Goal: Task Accomplishment & Management: Manage account settings

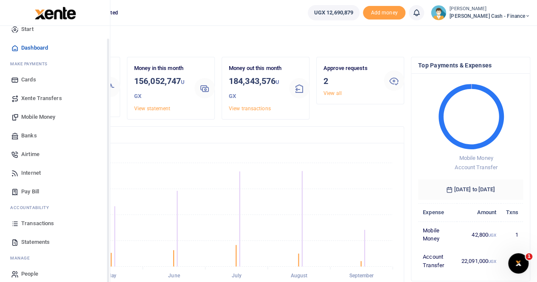
scroll to position [20, 0]
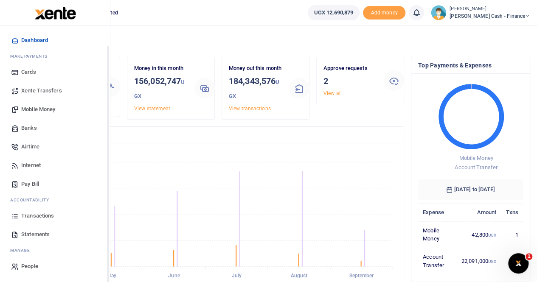
click at [45, 214] on span "Transactions" at bounding box center [37, 216] width 33 height 8
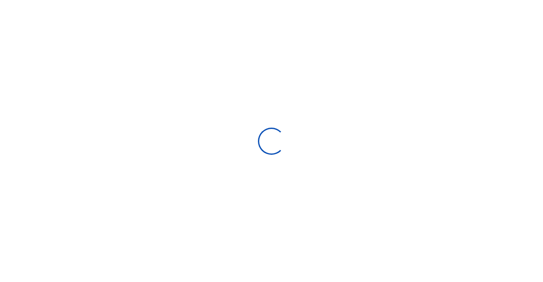
select select
type input "[DATE] - [DATE]"
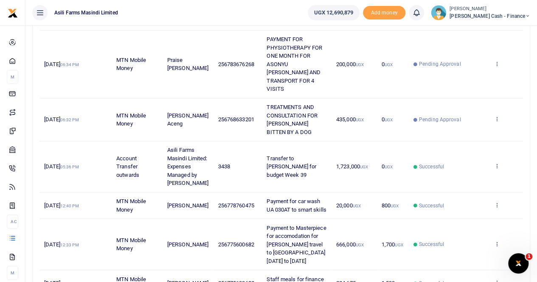
scroll to position [297, 0]
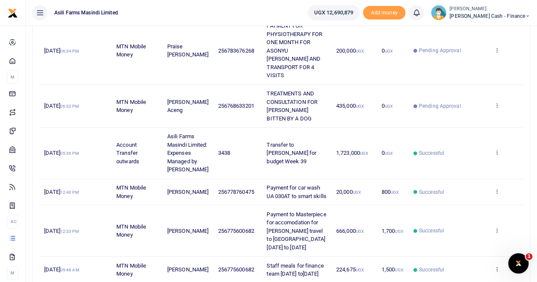
click at [497, 108] on icon at bounding box center [497, 105] width 6 height 6
click at [469, 133] on link "View details" at bounding box center [465, 135] width 67 height 12
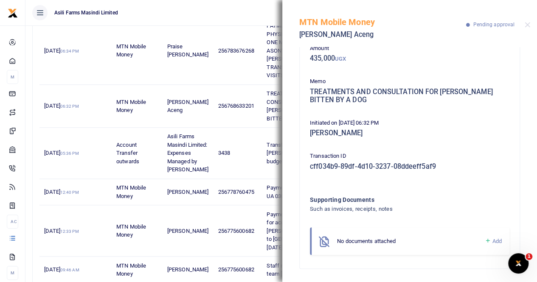
scroll to position [340, 0]
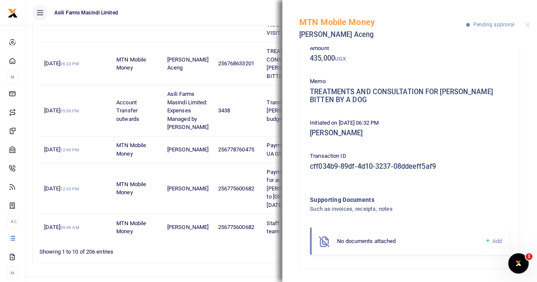
click at [492, 240] on span "Add" at bounding box center [496, 241] width 9 height 6
click at [484, 241] on icon at bounding box center [487, 241] width 6 height 8
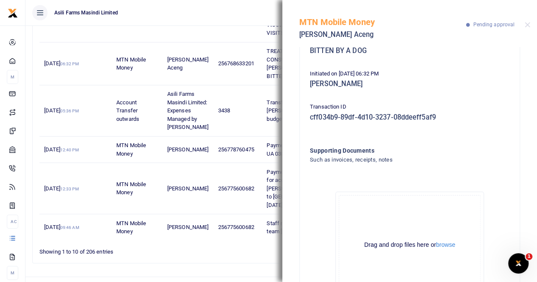
scroll to position [144, 0]
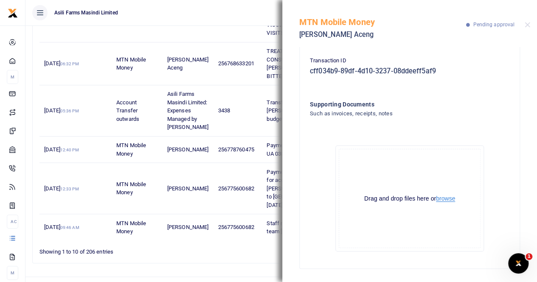
click at [441, 199] on button "browse" at bounding box center [445, 199] width 19 height 6
click at [447, 197] on button "browse" at bounding box center [445, 199] width 19 height 6
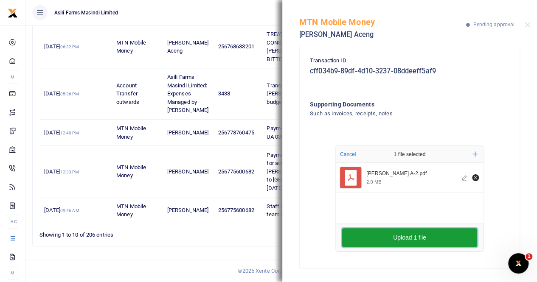
scroll to position [387, 0]
click at [415, 234] on button "Upload 1 file" at bounding box center [409, 237] width 135 height 19
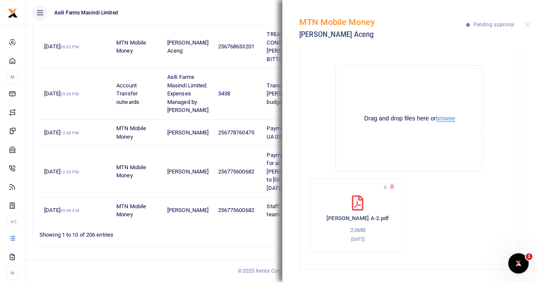
scroll to position [54, 0]
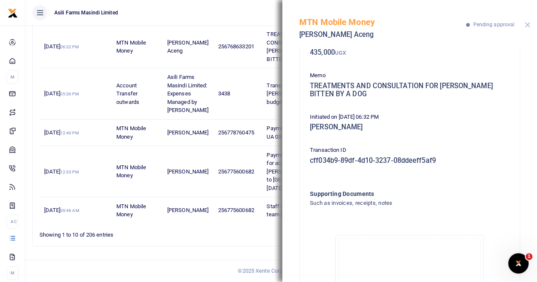
click at [526, 23] on button "Close" at bounding box center [528, 25] width 6 height 6
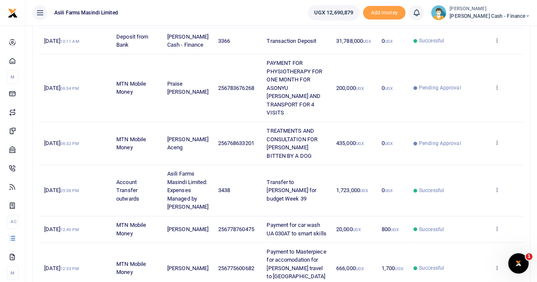
scroll to position [302, 0]
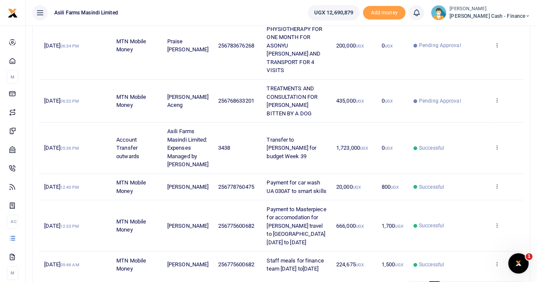
click at [497, 48] on icon at bounding box center [497, 45] width 6 height 6
click at [469, 75] on link "View details" at bounding box center [465, 79] width 67 height 12
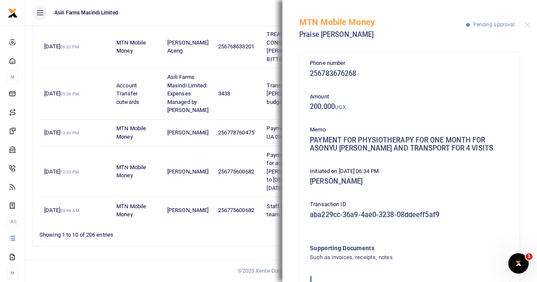
scroll to position [48, 0]
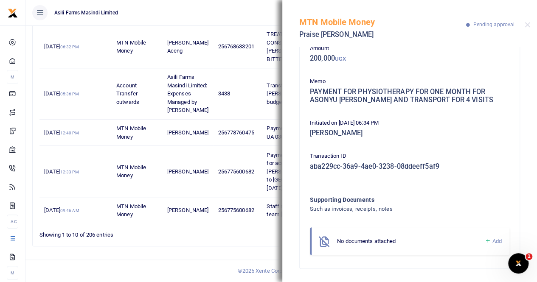
click at [492, 241] on span "Add" at bounding box center [496, 241] width 9 height 6
click at [492, 240] on span "Add" at bounding box center [496, 241] width 9 height 6
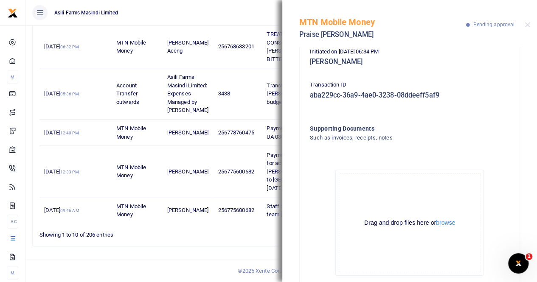
scroll to position [144, 0]
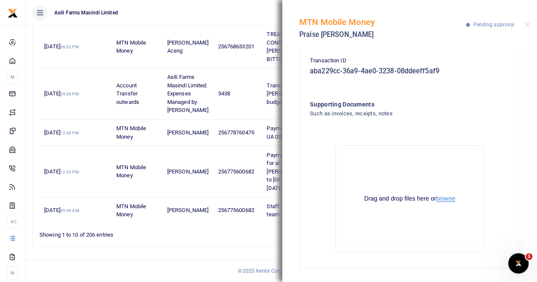
click at [439, 199] on button "browse" at bounding box center [445, 199] width 19 height 6
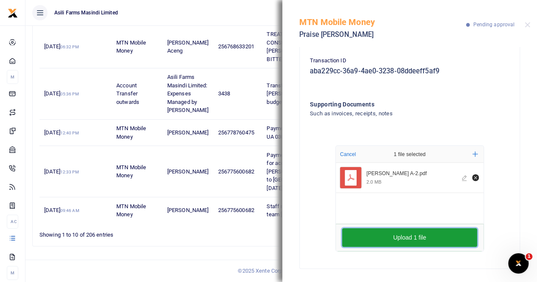
click at [430, 238] on button "Upload 1 file" at bounding box center [409, 237] width 135 height 19
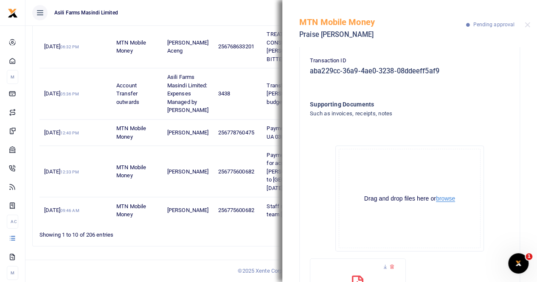
scroll to position [0, 0]
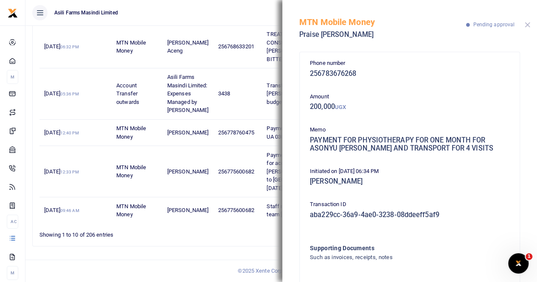
click at [527, 24] on button "Close" at bounding box center [528, 25] width 6 height 6
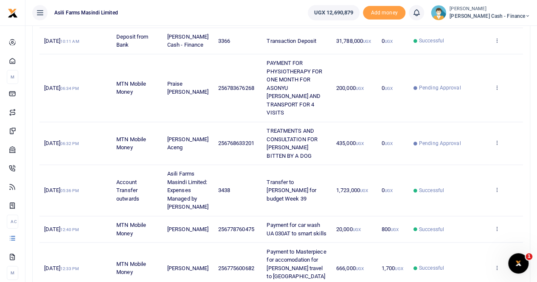
scroll to position [217, 0]
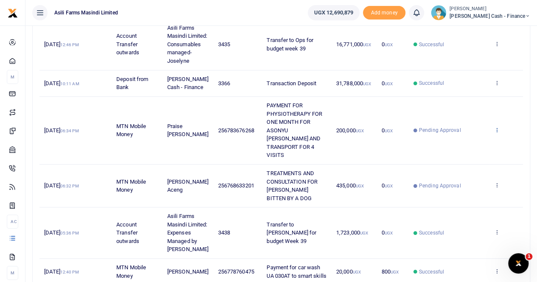
click at [495, 133] on icon at bounding box center [497, 130] width 6 height 6
click at [477, 161] on link "View details" at bounding box center [465, 164] width 67 height 12
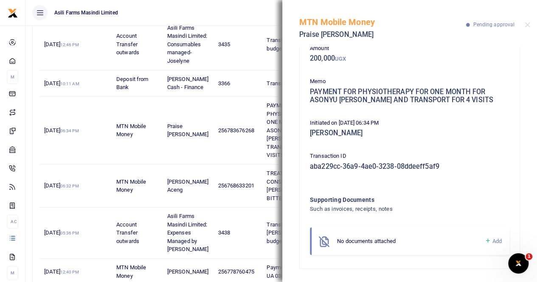
scroll to position [48, 0]
click at [492, 239] on span "Add" at bounding box center [496, 241] width 9 height 6
click at [492, 242] on span "Add" at bounding box center [496, 241] width 9 height 6
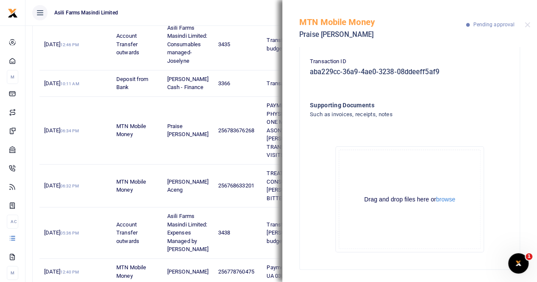
scroll to position [144, 0]
click at [447, 200] on button "browse" at bounding box center [445, 199] width 19 height 6
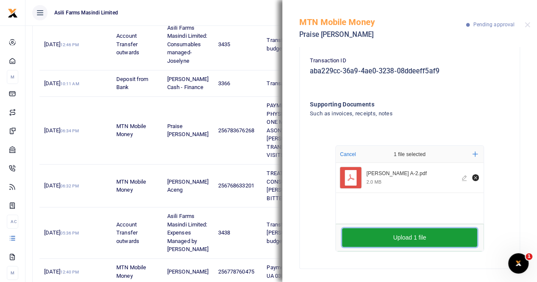
click at [424, 238] on button "Upload 1 file" at bounding box center [409, 237] width 135 height 19
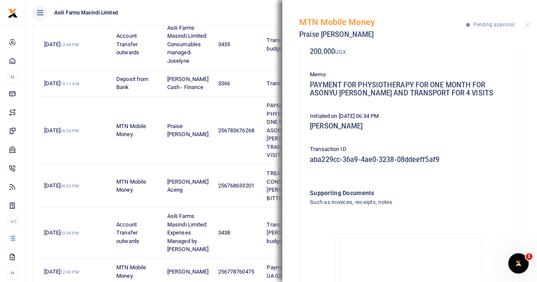
scroll to position [54, 0]
click at [525, 25] on button "Close" at bounding box center [528, 25] width 6 height 6
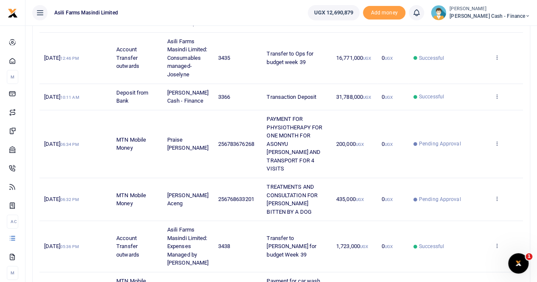
scroll to position [217, 0]
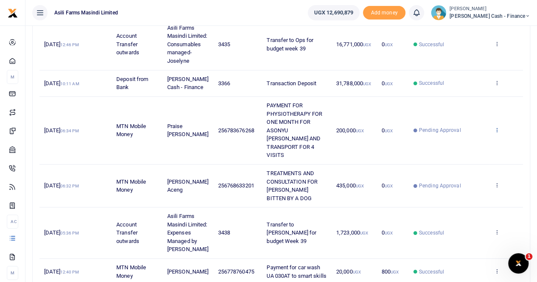
click at [497, 133] on icon at bounding box center [497, 130] width 6 height 6
click at [463, 166] on link "View details" at bounding box center [465, 164] width 67 height 12
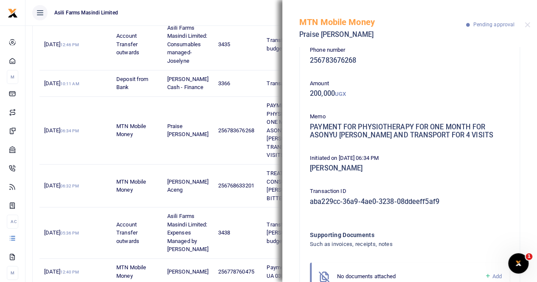
scroll to position [0, 0]
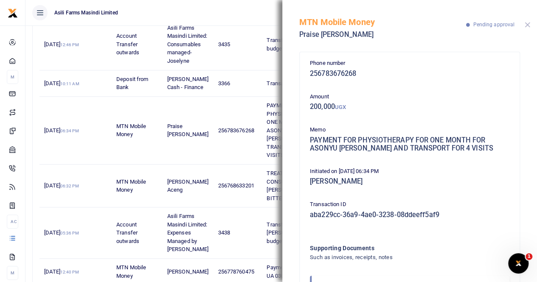
drag, startPoint x: 527, startPoint y: 24, endPoint x: 467, endPoint y: 19, distance: 60.5
click at [525, 23] on button "Close" at bounding box center [528, 25] width 6 height 6
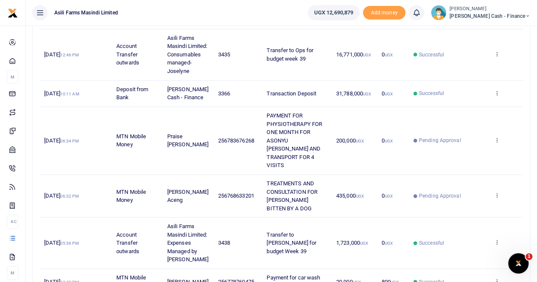
scroll to position [217, 0]
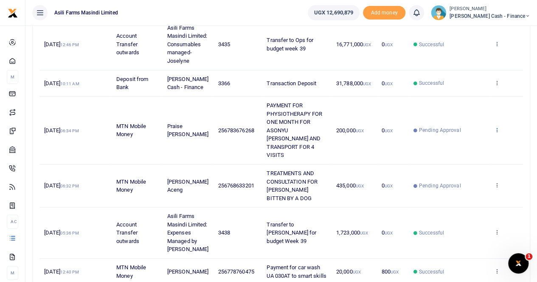
click at [497, 133] on icon at bounding box center [497, 130] width 6 height 6
click at [467, 164] on link "View details" at bounding box center [465, 164] width 67 height 12
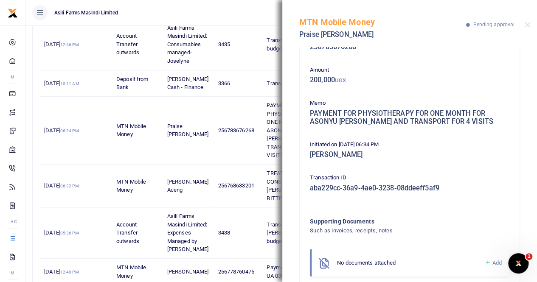
scroll to position [48, 0]
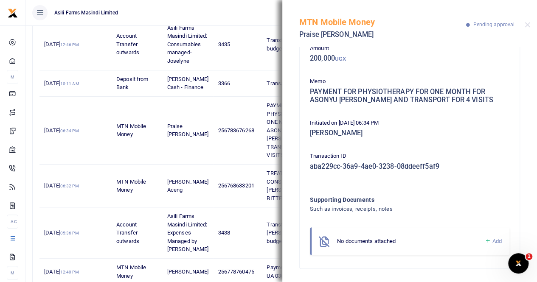
click at [492, 239] on span "Add" at bounding box center [496, 241] width 9 height 6
click at [492, 241] on span "Add" at bounding box center [496, 241] width 9 height 6
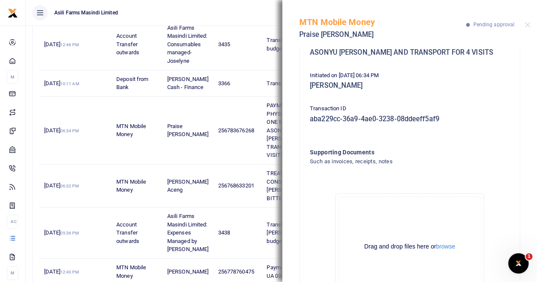
scroll to position [144, 0]
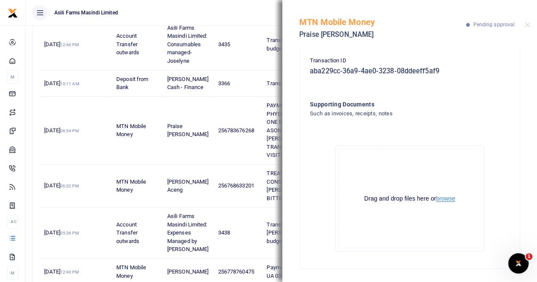
click at [442, 199] on button "browse" at bounding box center [445, 199] width 19 height 6
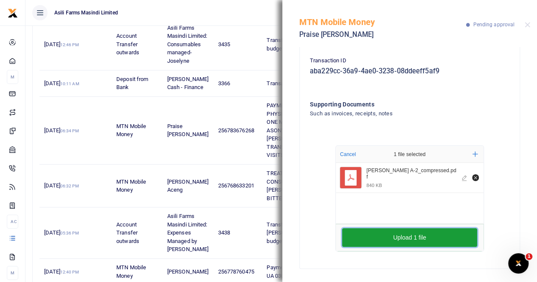
click at [412, 234] on button "Upload 1 file" at bounding box center [409, 237] width 135 height 19
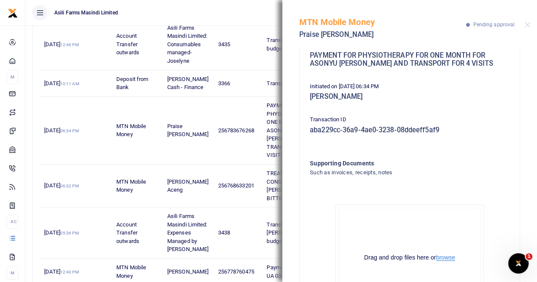
scroll to position [12, 0]
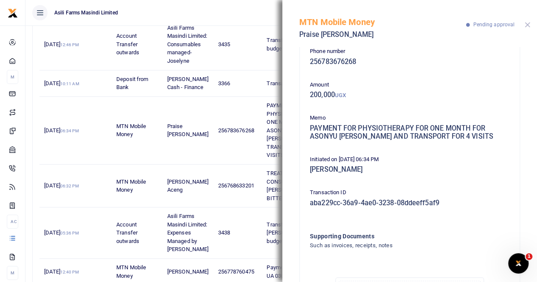
click at [529, 24] on button "Close" at bounding box center [528, 25] width 6 height 6
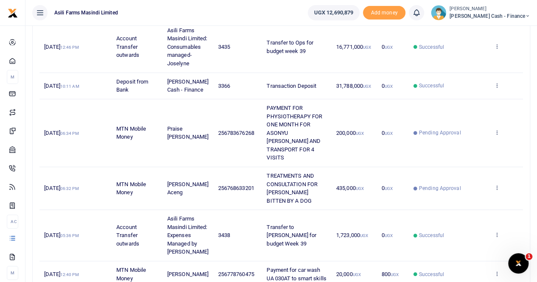
scroll to position [260, 0]
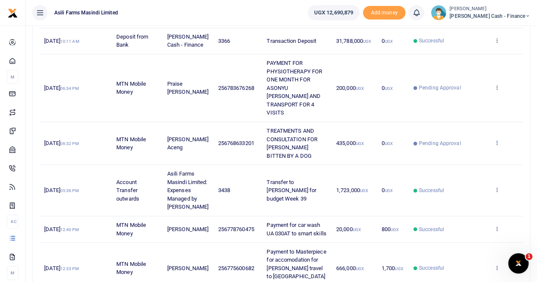
click at [498, 146] on icon at bounding box center [497, 143] width 6 height 6
click at [465, 174] on link "View details" at bounding box center [465, 173] width 67 height 12
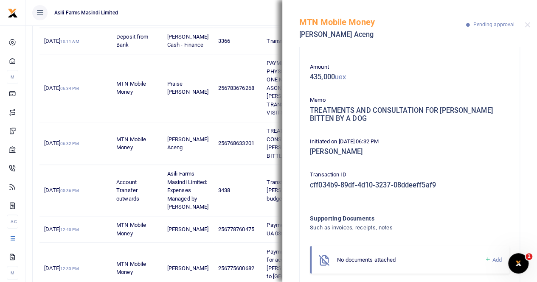
scroll to position [48, 0]
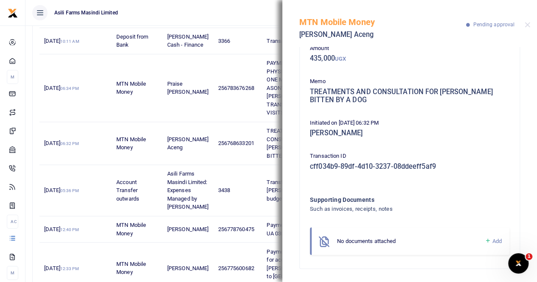
click at [492, 241] on span "Add" at bounding box center [496, 241] width 9 height 6
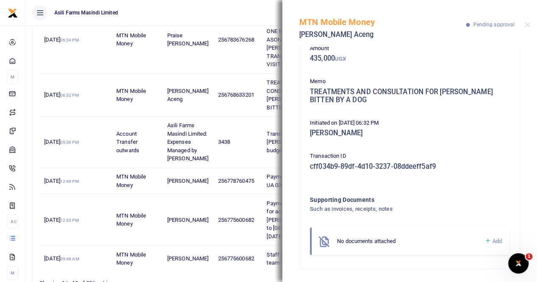
scroll to position [387, 0]
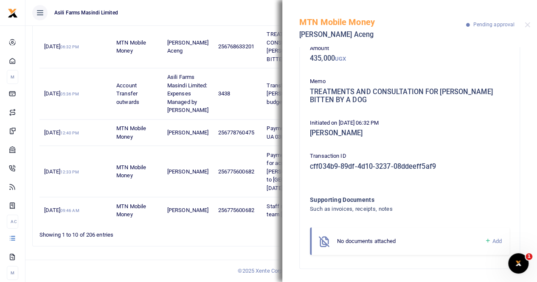
click at [492, 242] on span "Add" at bounding box center [496, 241] width 9 height 6
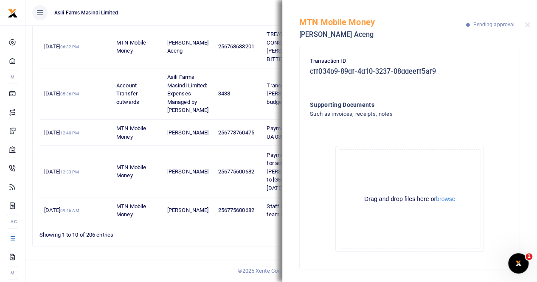
scroll to position [144, 0]
click at [441, 197] on button "browse" at bounding box center [445, 199] width 19 height 6
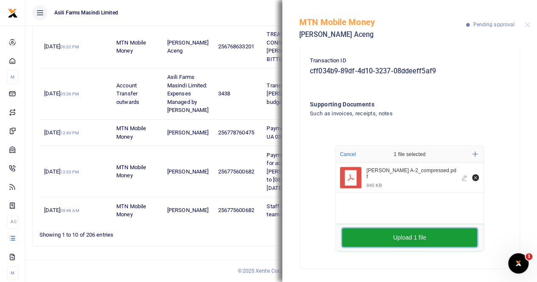
click at [425, 240] on button "Upload 1 file" at bounding box center [409, 237] width 135 height 19
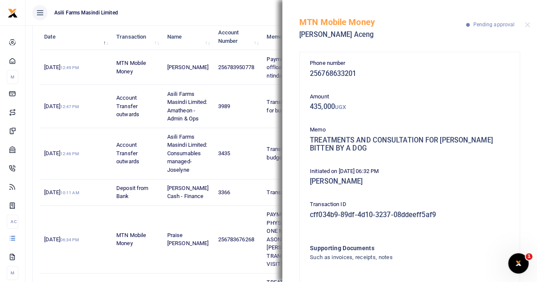
scroll to position [48, 0]
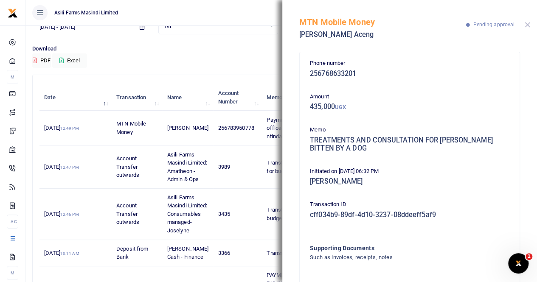
click at [526, 25] on button "Close" at bounding box center [528, 25] width 6 height 6
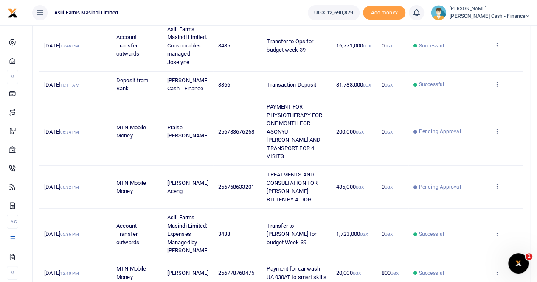
scroll to position [217, 0]
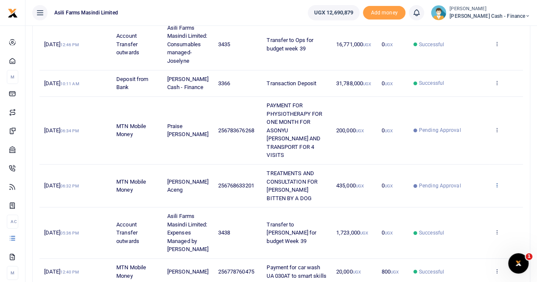
click at [499, 188] on icon at bounding box center [497, 185] width 6 height 6
click at [471, 214] on link "View details" at bounding box center [465, 215] width 67 height 12
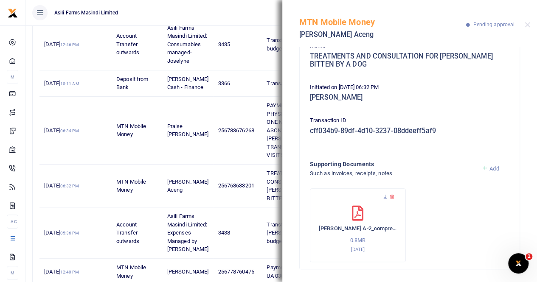
scroll to position [90, 0]
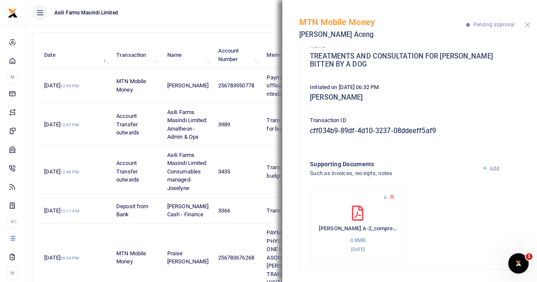
drag, startPoint x: 528, startPoint y: 26, endPoint x: 497, endPoint y: 29, distance: 31.6
click at [528, 26] on button "Close" at bounding box center [528, 25] width 6 height 6
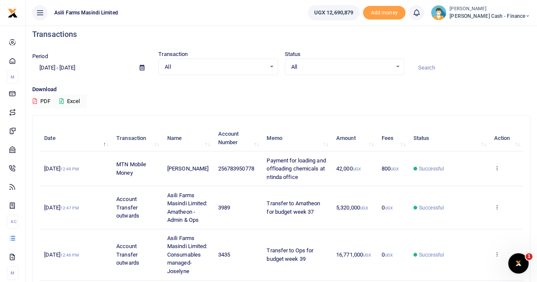
scroll to position [0, 0]
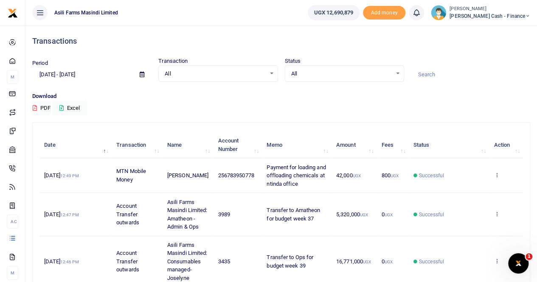
click at [257, 17] on ul "Asili Farms Masindi Limited" at bounding box center [163, 12] width 276 height 25
